Goal: Task Accomplishment & Management: Manage account settings

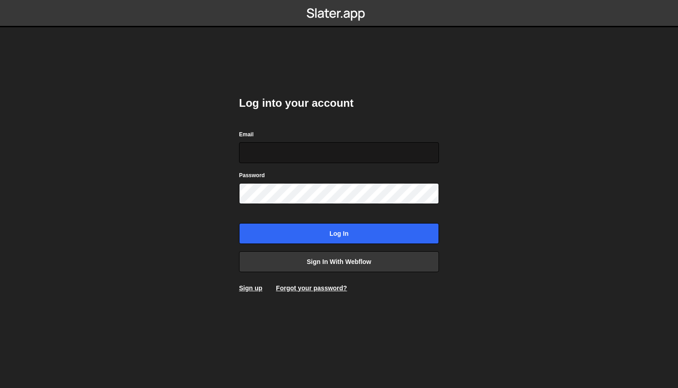
click at [354, 154] on input "Email" at bounding box center [339, 152] width 200 height 21
type input "[EMAIL_ADDRESS][DOMAIN_NAME]"
click at [203, 211] on body "Log into your account Email hello@alexvillacres.com Password Log in Sign in wit…" at bounding box center [339, 194] width 678 height 388
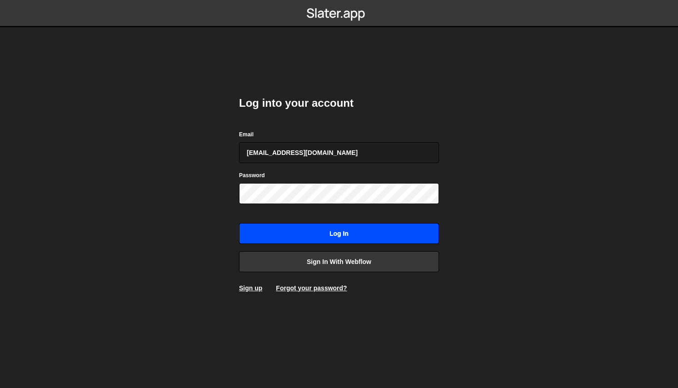
click at [268, 231] on input "Log in" at bounding box center [339, 233] width 200 height 21
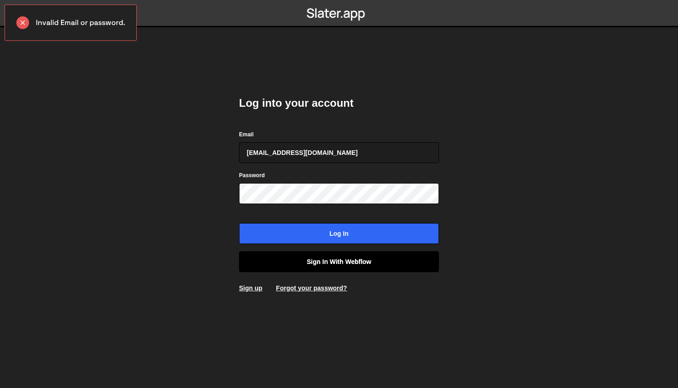
click at [291, 260] on link "Sign in with Webflow" at bounding box center [339, 261] width 200 height 21
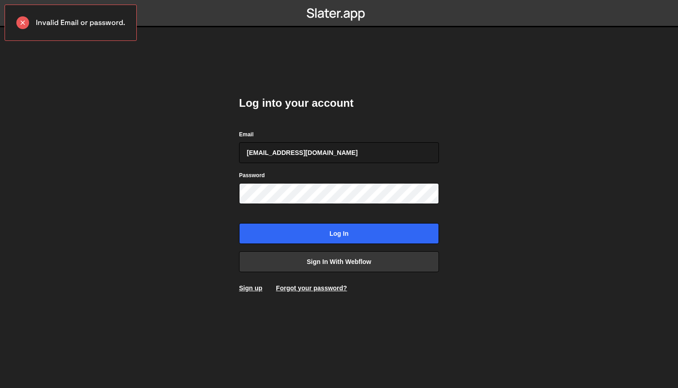
click at [184, 127] on body "Invalid Email or password. Log into your account Email hello@alexvillacres.com …" at bounding box center [339, 194] width 678 height 388
click at [296, 155] on input "[EMAIL_ADDRESS][DOMAIN_NAME]" at bounding box center [339, 152] width 200 height 21
click at [278, 142] on input "villac" at bounding box center [339, 152] width 200 height 21
click at [278, 154] on input "villac" at bounding box center [339, 152] width 200 height 21
type input "villacresalex711@gmail.com"
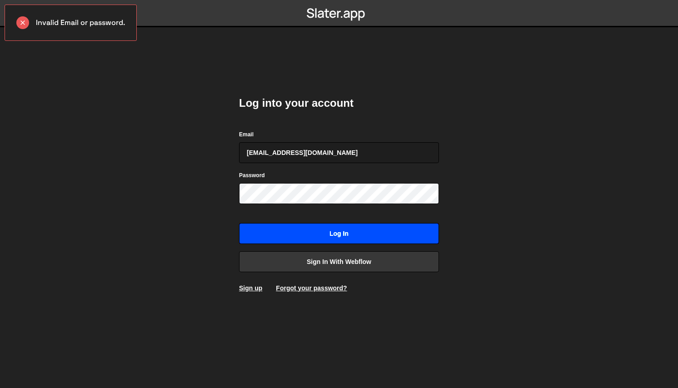
click at [295, 234] on input "Log in" at bounding box center [339, 233] width 200 height 21
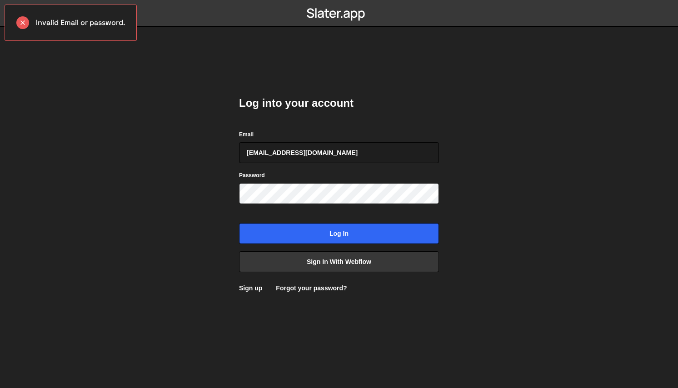
click at [211, 229] on body "Invalid Email or password. Log into your account Email villacresalex711@gmail.c…" at bounding box center [339, 194] width 678 height 388
click at [114, 15] on div "Invalid Email or password." at bounding box center [71, 23] width 132 height 36
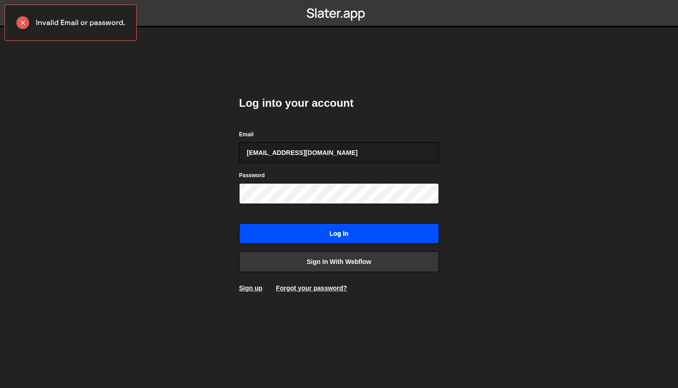
click at [276, 233] on input "Log in" at bounding box center [339, 233] width 200 height 21
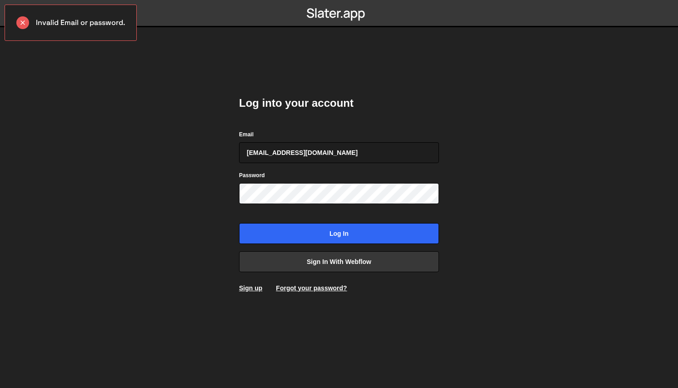
click at [200, 249] on body "Invalid Email or password. Log into your account Email villacresalex711@gmail.c…" at bounding box center [339, 194] width 678 height 388
click at [295, 148] on input "villacresalex711@gmail.com" at bounding box center [339, 152] width 200 height 21
type input "h"
type input "[PERSON_NAME][EMAIL_ADDRESS][DOMAIN_NAME]"
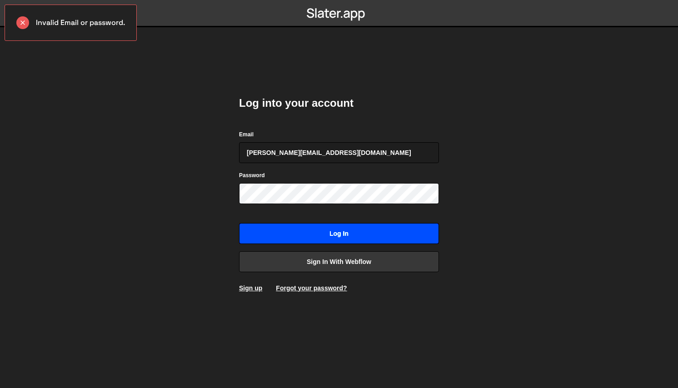
click at [284, 236] on input "Log in" at bounding box center [339, 233] width 200 height 21
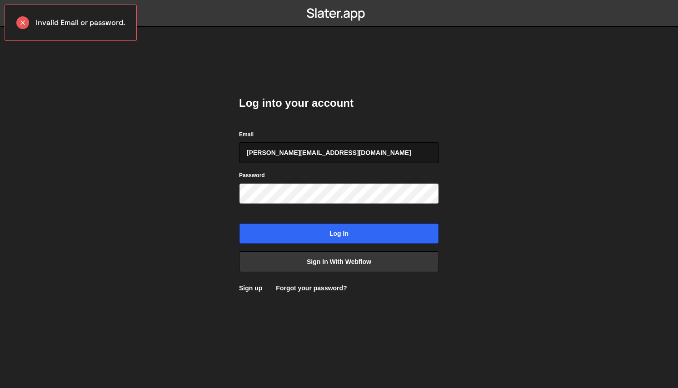
click at [284, 154] on input "[PERSON_NAME][EMAIL_ADDRESS][DOMAIN_NAME]" at bounding box center [339, 152] width 200 height 21
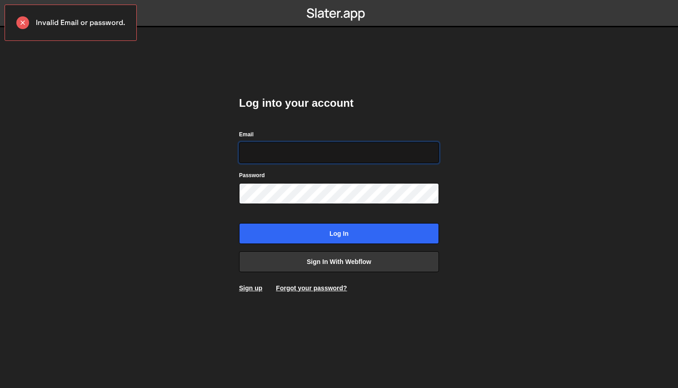
click at [269, 151] on input "Email" at bounding box center [339, 152] width 200 height 21
click at [117, 41] on body "Invalid Email or password. Log into your account Email alex@launchnotes.io Pass…" at bounding box center [339, 194] width 678 height 388
click at [84, 26] on div "Invalid Email or password." at bounding box center [71, 23] width 132 height 36
drag, startPoint x: 73, startPoint y: 27, endPoint x: 73, endPoint y: 165, distance: 138.1
click at [73, 165] on body "Invalid Email or password. Log into your account Email alex@launchnotes.io Pass…" at bounding box center [339, 194] width 678 height 388
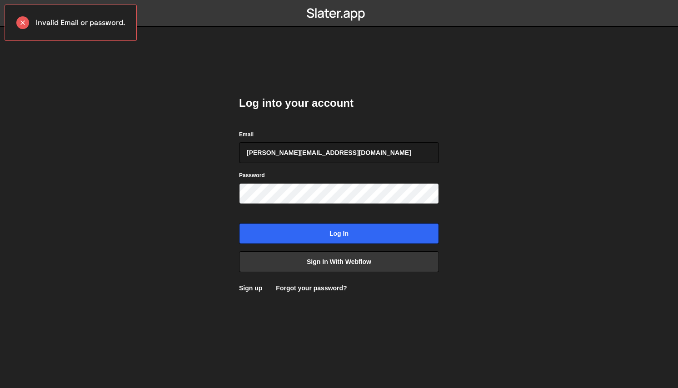
click at [144, 161] on body "Invalid Email or password. Log into your account Email alex@launchnotes.io Pass…" at bounding box center [339, 194] width 678 height 388
click at [299, 146] on input "alex@launchnotes.io" at bounding box center [339, 152] width 200 height 21
click at [315, 148] on input "alex@launchnotes.io" at bounding box center [339, 152] width 200 height 21
click at [332, 151] on input "alex@launchnotes.io" at bounding box center [339, 152] width 200 height 21
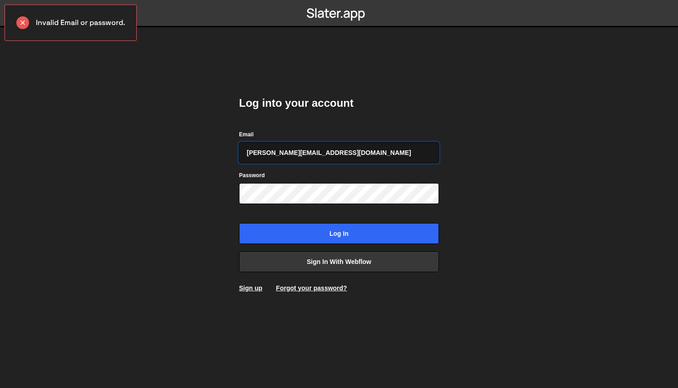
click at [332, 151] on input "alex@launchnotes.io" at bounding box center [339, 152] width 200 height 21
click at [180, 201] on body "Invalid Email or password. Log into your account Email Password Log in Sign in …" at bounding box center [339, 194] width 678 height 388
click at [266, 150] on input "Email" at bounding box center [339, 152] width 200 height 21
type input "[EMAIL_ADDRESS][DOMAIN_NAME]"
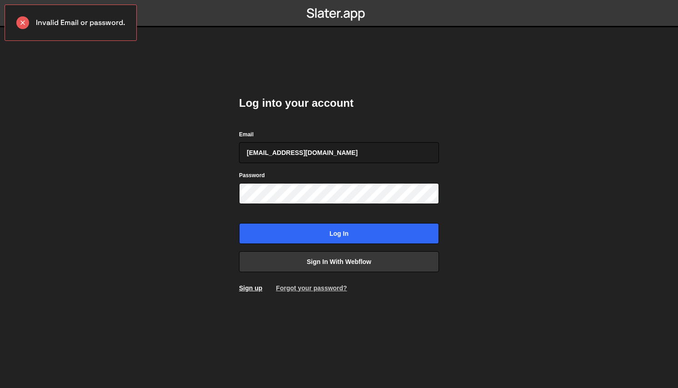
click at [282, 286] on link "Forgot your password?" at bounding box center [311, 287] width 71 height 7
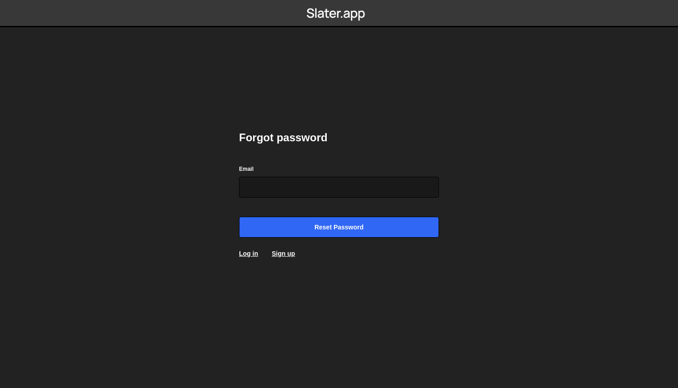
click at [292, 188] on input "Email" at bounding box center [339, 187] width 200 height 21
type input "hello@alexvillacres.com"
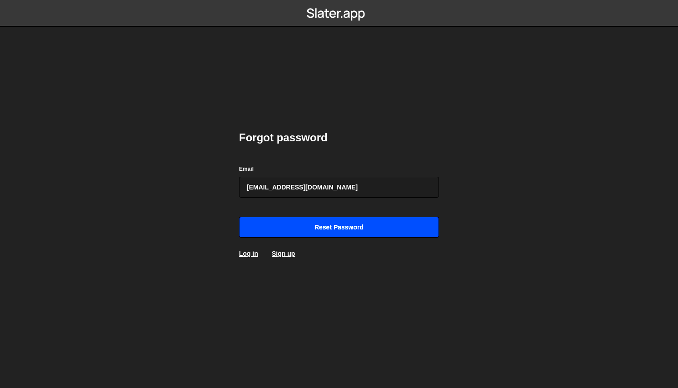
click at [305, 235] on input "Reset password" at bounding box center [339, 227] width 200 height 21
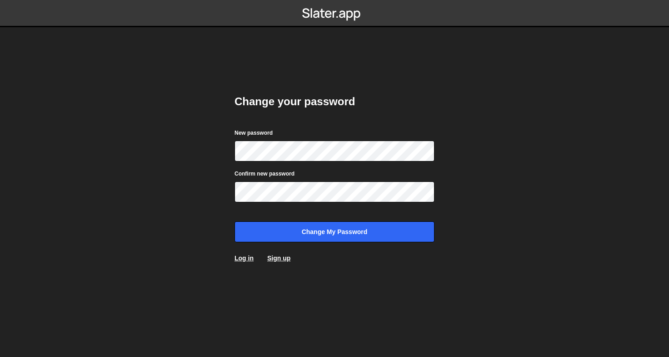
click at [240, 216] on form "New password Confirm new password Change my password" at bounding box center [334, 185] width 200 height 114
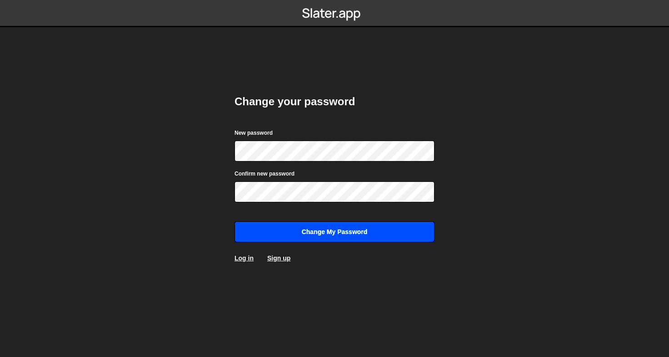
click at [263, 227] on input "Change my password" at bounding box center [334, 232] width 200 height 21
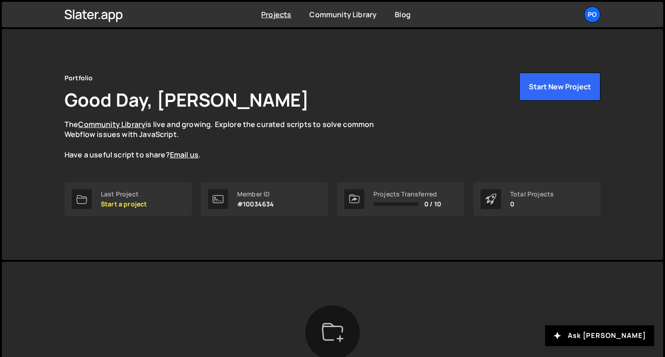
click at [213, 243] on div "Portfolio Good Day, [PERSON_NAME] The Community Library is live and growing. Ex…" at bounding box center [332, 144] width 563 height 231
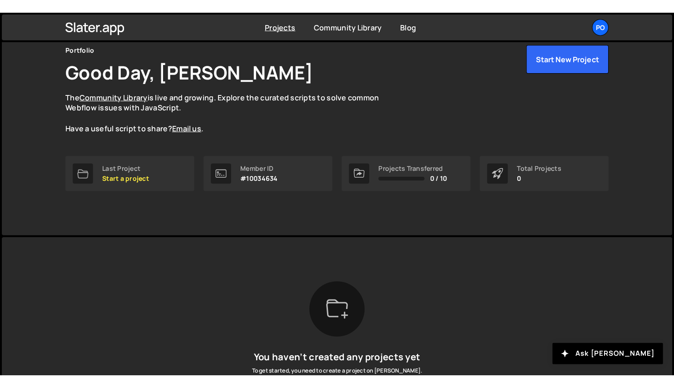
scroll to position [42, 0]
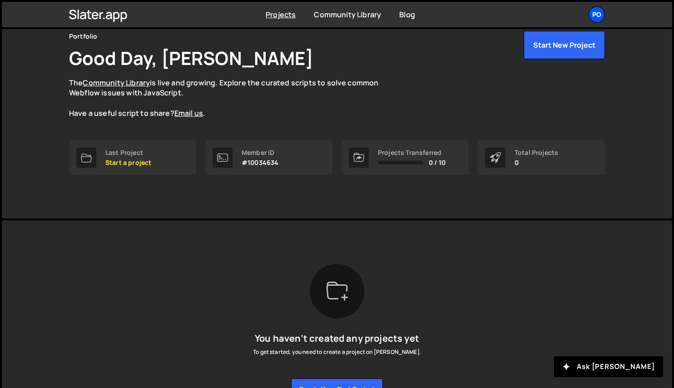
click at [599, 14] on div "Po" at bounding box center [597, 14] width 16 height 16
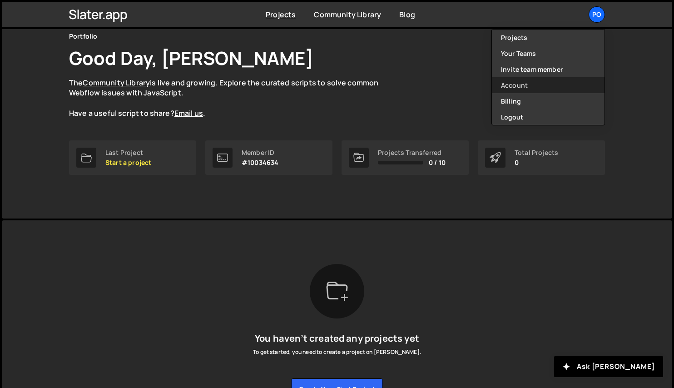
click at [530, 86] on link "Account" at bounding box center [548, 85] width 113 height 16
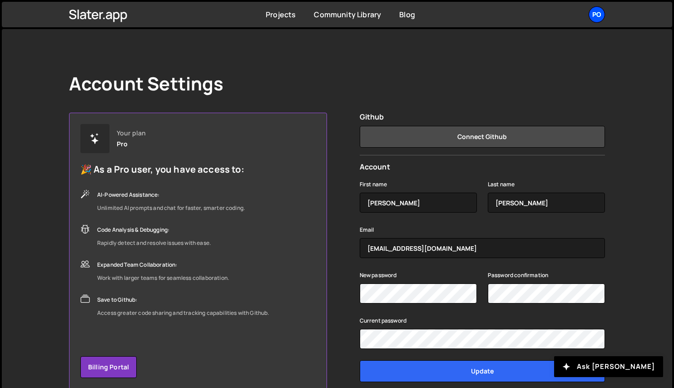
click at [597, 13] on div "Po" at bounding box center [597, 14] width 16 height 16
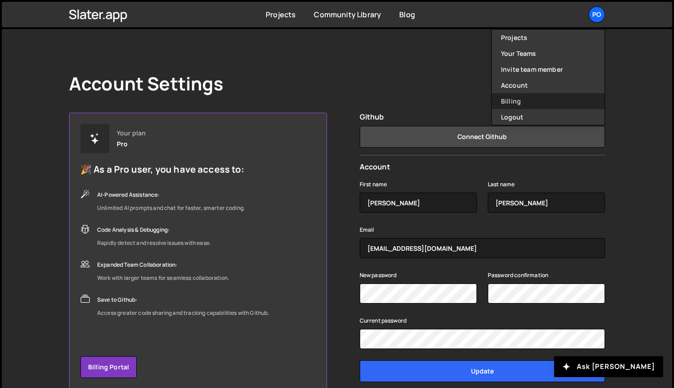
click at [510, 100] on link "Billing" at bounding box center [548, 101] width 113 height 16
